Goal: Task Accomplishment & Management: Manage account settings

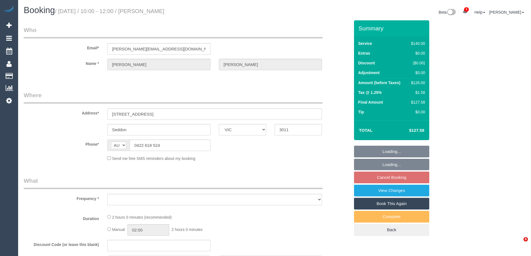
select select "VIC"
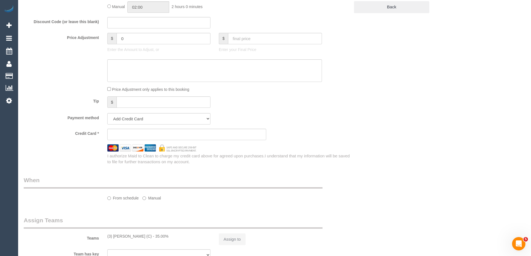
select select "object:573"
select select "string:stripe-pm_1Oho7o2GScqysDRVo4ciWtpj"
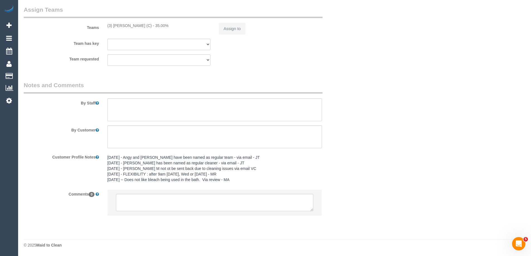
select select "number:28"
select select "number:14"
select select "number:19"
select select "number:36"
select select "number:35"
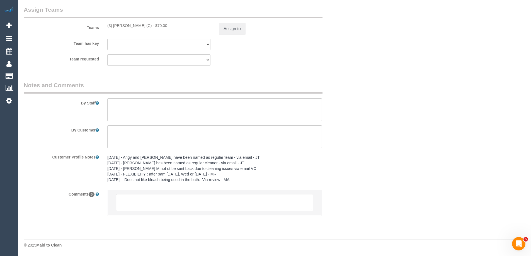
select select "object:1553"
select select "spot3"
click at [157, 113] on textarea at bounding box center [214, 109] width 215 height 23
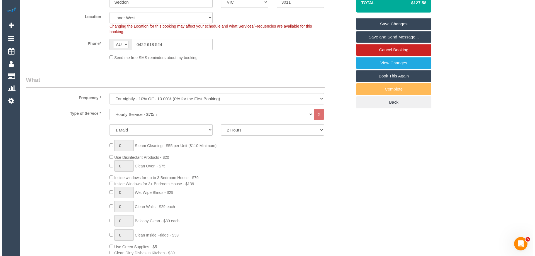
scroll to position [0, 0]
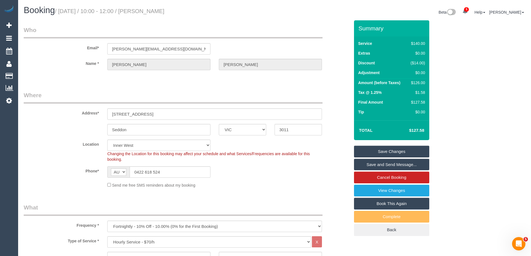
type textarea "Thorough vacuuming and wet mopping is important to this customer. Great attenti…"
click at [402, 151] on link "Save Changes" at bounding box center [391, 152] width 75 height 12
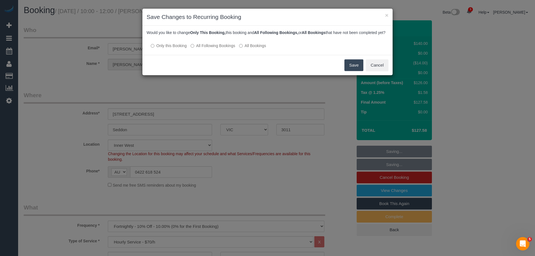
click at [207, 43] on div at bounding box center [268, 40] width 242 height 5
click at [205, 48] on label "All Following Bookings" at bounding box center [213, 46] width 45 height 6
click at [352, 71] on button "Save" at bounding box center [353, 65] width 19 height 12
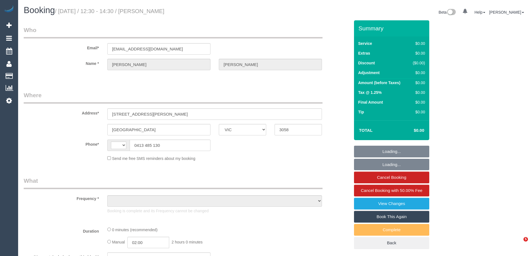
select select "VIC"
select select "string:AU"
select select "object:335"
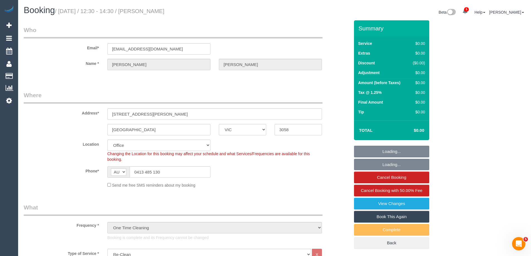
select select "string:stripe-pm_1Ry1ER2GScqysDRVt0ZAC5Tt"
select select "object:1941"
select select "number:28"
select select "number:17"
select select "number:18"
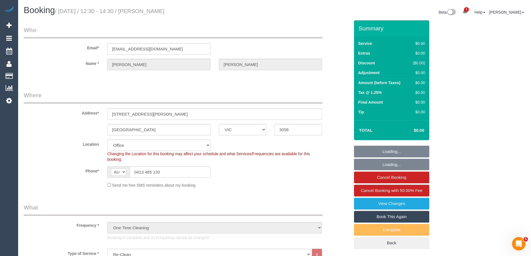
select select "number:24"
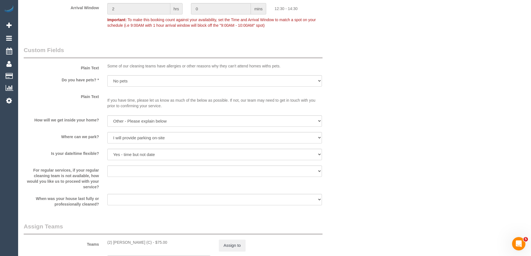
scroll to position [752, 0]
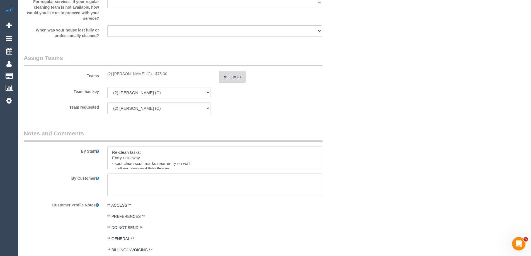
click at [223, 75] on button "Assign to" at bounding box center [232, 77] width 27 height 12
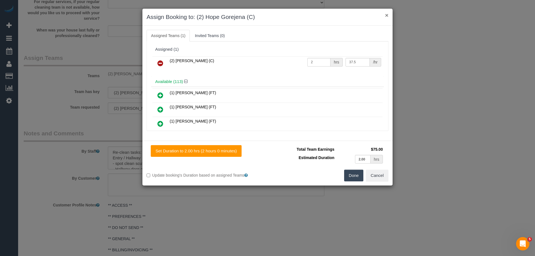
click at [388, 15] on button "×" at bounding box center [386, 15] width 3 height 6
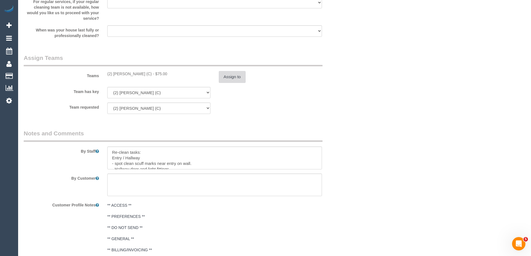
click at [235, 76] on button "Assign to" at bounding box center [232, 77] width 27 height 12
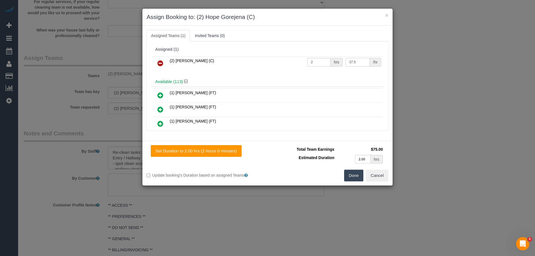
drag, startPoint x: 361, startPoint y: 64, endPoint x: 333, endPoint y: 66, distance: 27.7
click at [333, 66] on tr "(2) Hope Gorejena (C) 2 hrs 37.5 /hr" at bounding box center [267, 63] width 230 height 14
type input "62.5"
click at [319, 61] on input "2" at bounding box center [318, 62] width 23 height 9
type input "1"
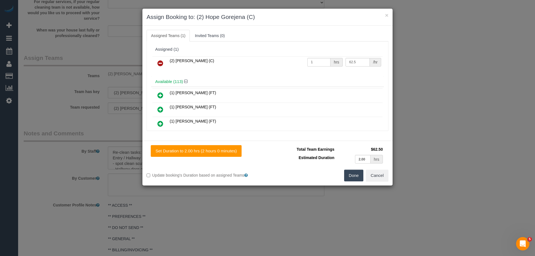
click at [351, 177] on button "Done" at bounding box center [354, 176] width 20 height 12
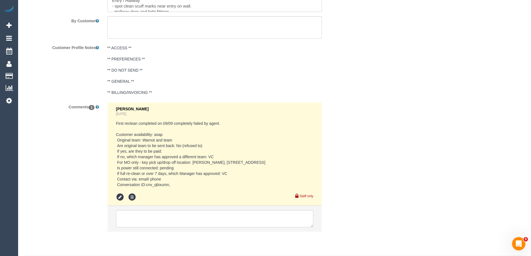
scroll to position [926, 0]
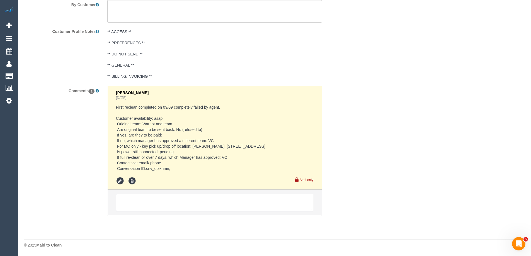
click at [183, 203] on textarea at bounding box center [214, 202] width 197 height 17
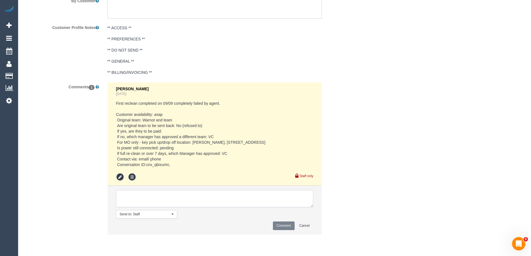
scroll to position [949, 0]
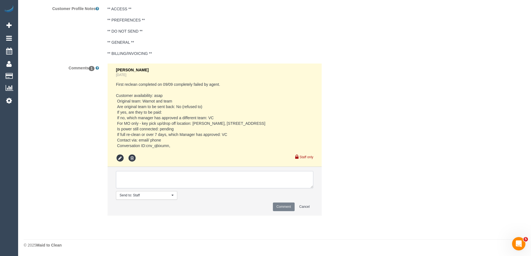
click at [164, 177] on textarea at bounding box center [214, 179] width 197 height 17
type textarea "Hope confirmed 1 hour and 40mins via email"
click at [288, 205] on button "Comment" at bounding box center [284, 207] width 22 height 9
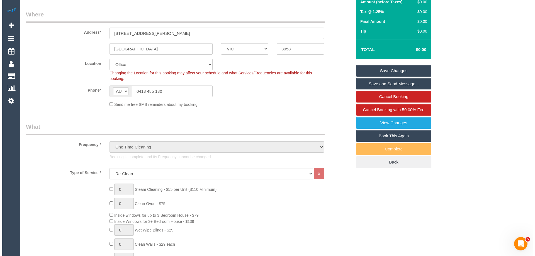
scroll to position [0, 0]
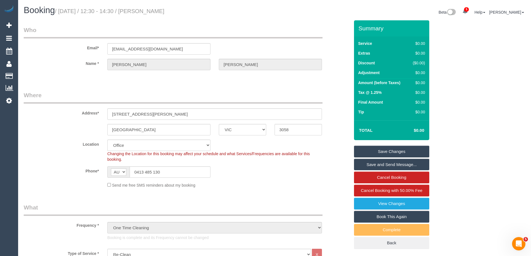
click at [387, 152] on link "Save Changes" at bounding box center [391, 152] width 75 height 12
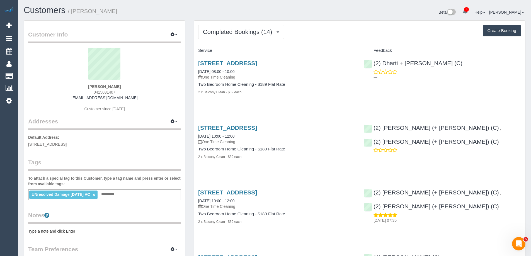
click at [149, 72] on sui-profile-pic at bounding box center [104, 66] width 144 height 36
click at [243, 36] on button "Completed Bookings (14)" at bounding box center [241, 32] width 86 height 14
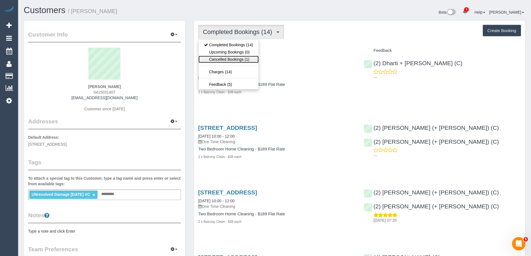
click at [250, 62] on link "Cancelled Bookings (1)" at bounding box center [228, 59] width 60 height 7
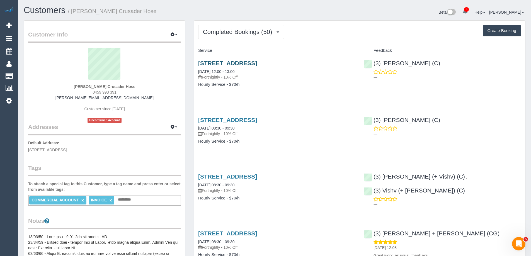
drag, startPoint x: 316, startPoint y: 63, endPoint x: 198, endPoint y: 62, distance: 117.6
click at [198, 62] on h3 "22 Industry Place, Bayswater, VIC 3153" at bounding box center [276, 63] width 157 height 6
copy link "22 Industry Place, Bayswater, VIC 3153"
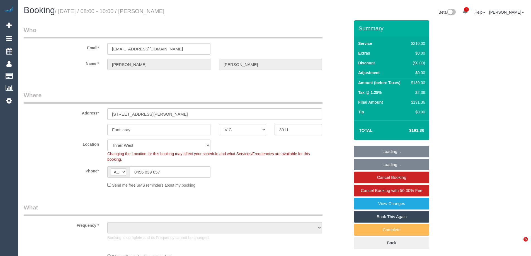
select select "VIC"
select select "number:29"
select select "number:14"
select select "number:19"
select select "number:25"
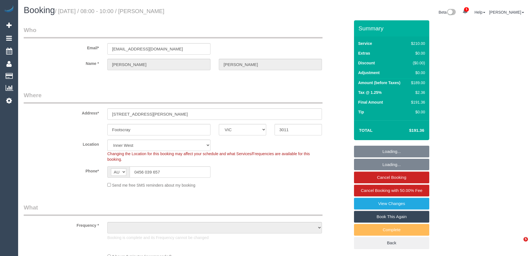
select select "number:34"
select select "object:918"
select select "180"
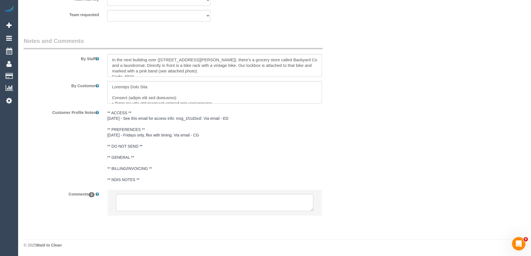
scroll to position [820, 0]
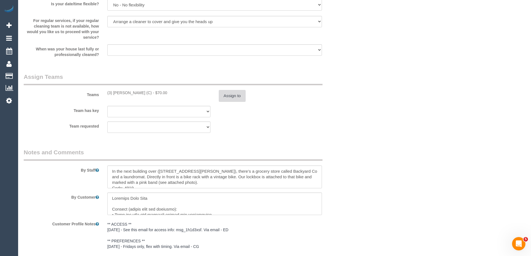
click at [236, 97] on button "Assign to" at bounding box center [232, 96] width 27 height 12
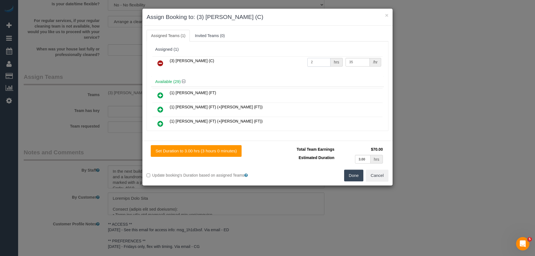
click at [320, 63] on input "2" at bounding box center [318, 62] width 23 height 9
type input "3"
click at [388, 15] on button "×" at bounding box center [386, 15] width 3 height 6
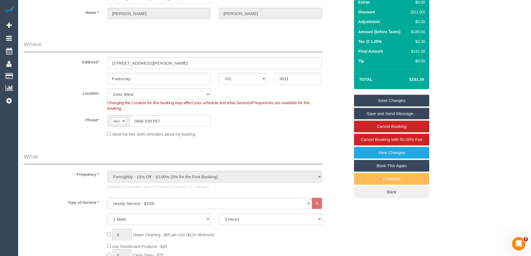
scroll to position [0, 0]
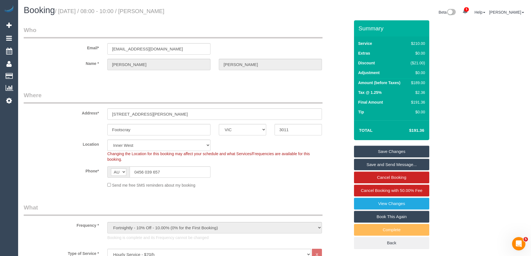
drag, startPoint x: 205, startPoint y: 8, endPoint x: 155, endPoint y: 12, distance: 50.4
click at [155, 12] on h1 "Booking / [DATE] / 08:00 - 10:00 / [PERSON_NAME]" at bounding box center [147, 10] width 247 height 9
copy small "[PERSON_NAME]"
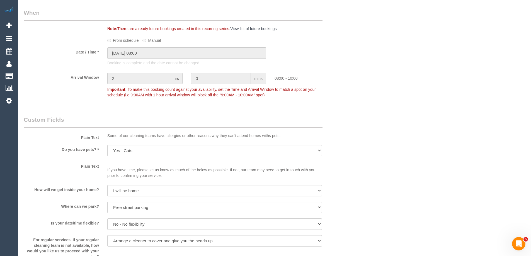
scroll to position [697, 0]
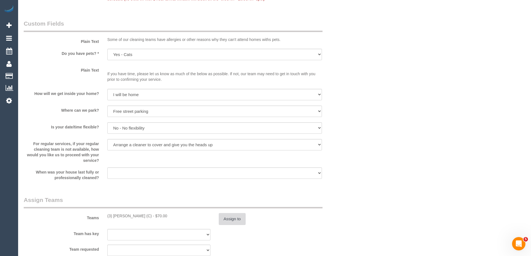
click at [229, 224] on button "Assign to" at bounding box center [232, 219] width 27 height 12
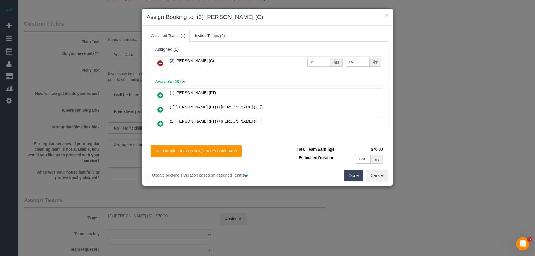
click at [320, 62] on input "2" at bounding box center [318, 62] width 23 height 9
type input "3"
click at [355, 166] on div "Total Team Earnings $105.00 Estimated Duration 3.00 hrs Warning: The Company sh…" at bounding box center [328, 157] width 121 height 25
click at [355, 172] on button "Done" at bounding box center [354, 176] width 20 height 12
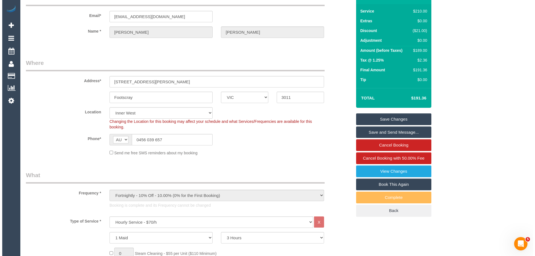
scroll to position [0, 0]
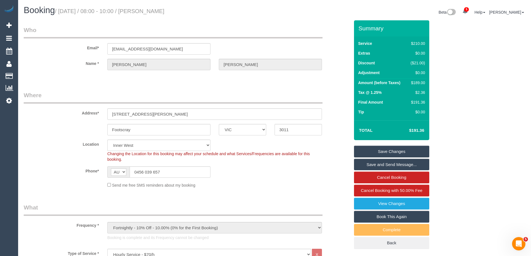
click at [395, 150] on link "Save Changes" at bounding box center [391, 152] width 75 height 12
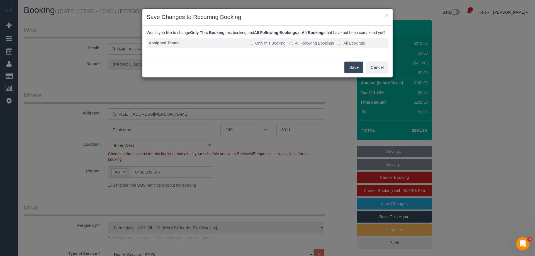
click at [309, 46] on label "All Following Bookings" at bounding box center [312, 43] width 45 height 6
click at [359, 73] on button "Save" at bounding box center [353, 68] width 19 height 12
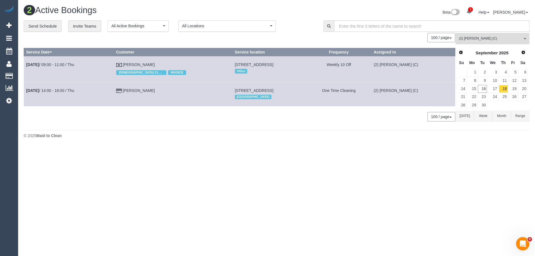
click at [511, 42] on button "(2) Megan Kaewpinich (C) All Teams" at bounding box center [493, 38] width 74 height 11
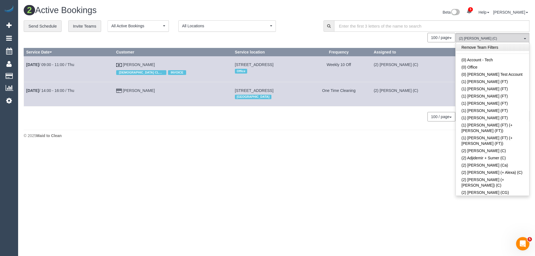
click at [496, 47] on link "Remove Team Filters" at bounding box center [492, 47] width 73 height 7
click at [496, 96] on link "(1) Jeremy Law (FT)" at bounding box center [492, 96] width 73 height 7
drag, startPoint x: 294, startPoint y: 34, endPoint x: 359, endPoint y: 55, distance: 68.1
click at [294, 34] on div "« < 1 2 3 > » 100 / page 10 / page 20 / page 30 / page 40 / page 50 / page 100 …" at bounding box center [240, 37] width 432 height 9
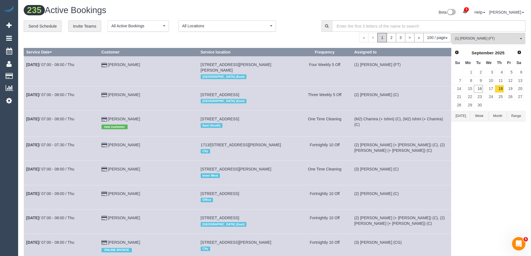
click at [466, 116] on button "Today" at bounding box center [460, 116] width 18 height 10
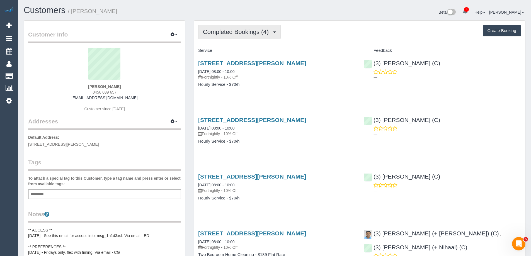
click at [264, 32] on span "Completed Bookings (4)" at bounding box center [237, 31] width 69 height 7
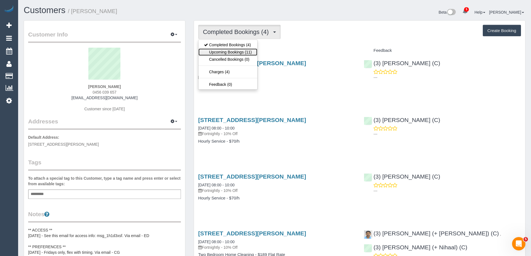
click at [244, 55] on link "Upcoming Bookings (11)" at bounding box center [227, 51] width 59 height 7
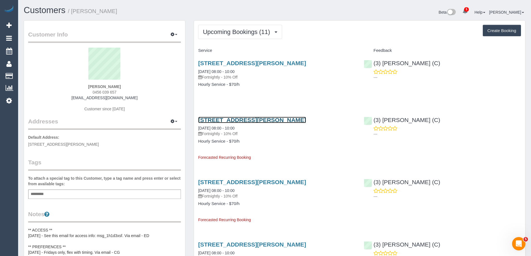
click at [279, 123] on link "[STREET_ADDRESS][PERSON_NAME]" at bounding box center [252, 120] width 108 height 6
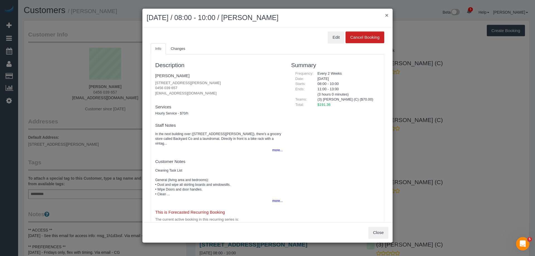
click at [387, 17] on button "×" at bounding box center [386, 15] width 3 height 6
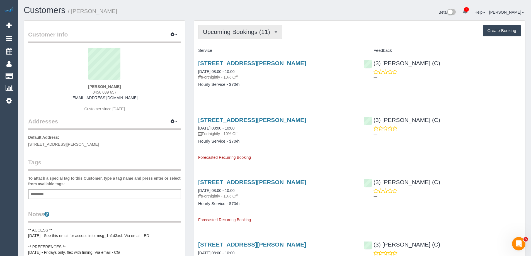
click at [242, 35] on span "Upcoming Bookings (11)" at bounding box center [238, 31] width 70 height 7
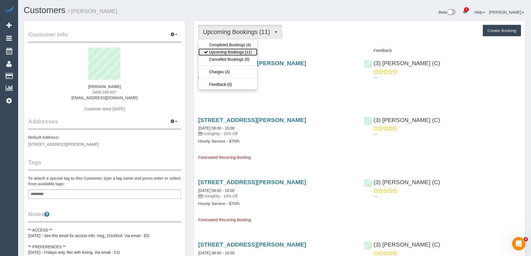
click at [245, 50] on link "Upcoming Bookings (11)" at bounding box center [227, 51] width 59 height 7
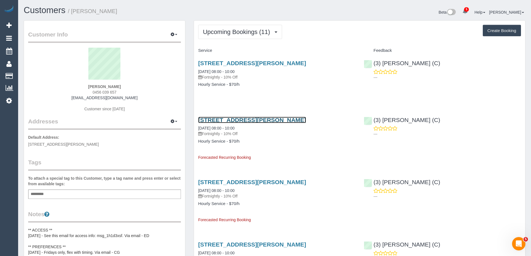
click at [267, 122] on link "[STREET_ADDRESS][PERSON_NAME]" at bounding box center [252, 120] width 108 height 6
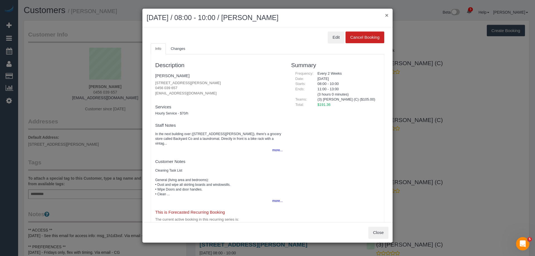
click at [386, 14] on button "×" at bounding box center [386, 15] width 3 height 6
